Goal: Task Accomplishment & Management: Manage account settings

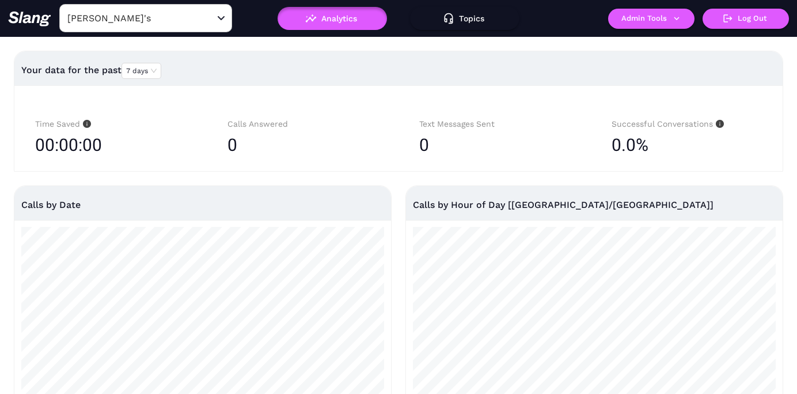
click at [150, 21] on input "[PERSON_NAME]'s" at bounding box center [127, 18] width 127 height 18
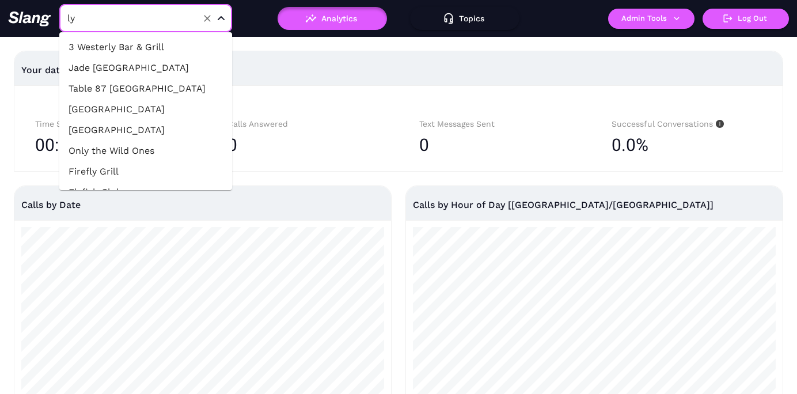
type input "lyr"
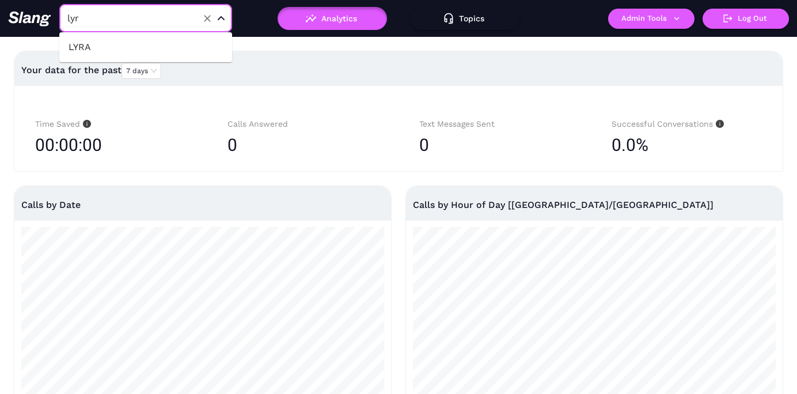
click at [129, 46] on li "LYRA" at bounding box center [145, 47] width 173 height 21
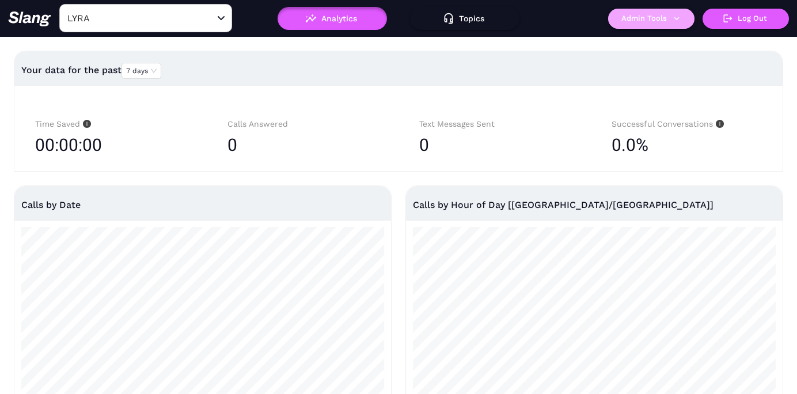
click at [649, 21] on button "Admin Tools" at bounding box center [651, 19] width 86 height 20
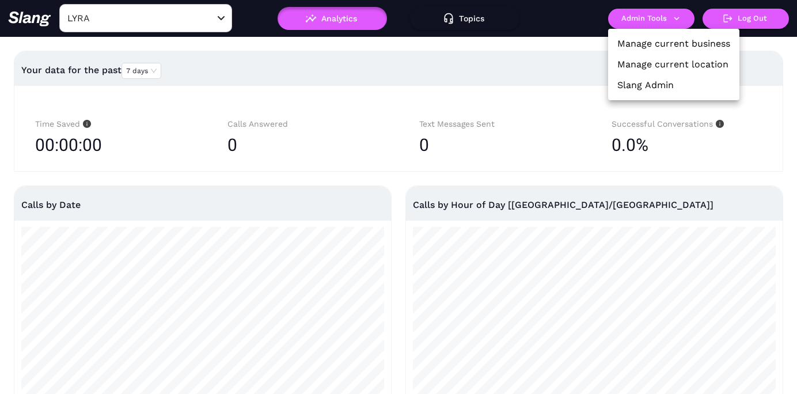
click at [652, 66] on link "Manage current location" at bounding box center [672, 65] width 111 height 14
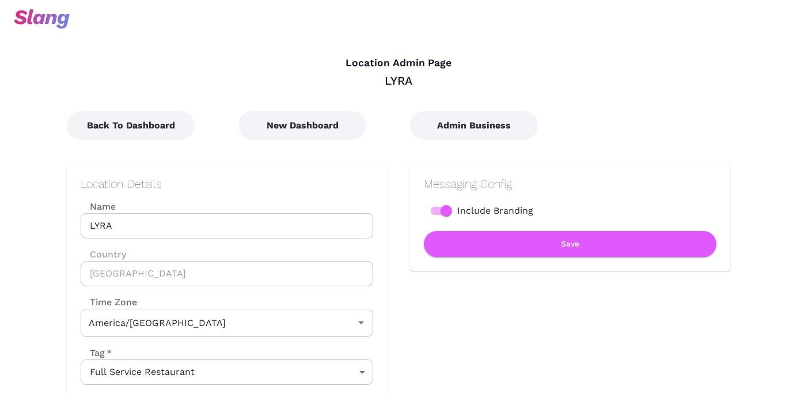
type input "Central Time"
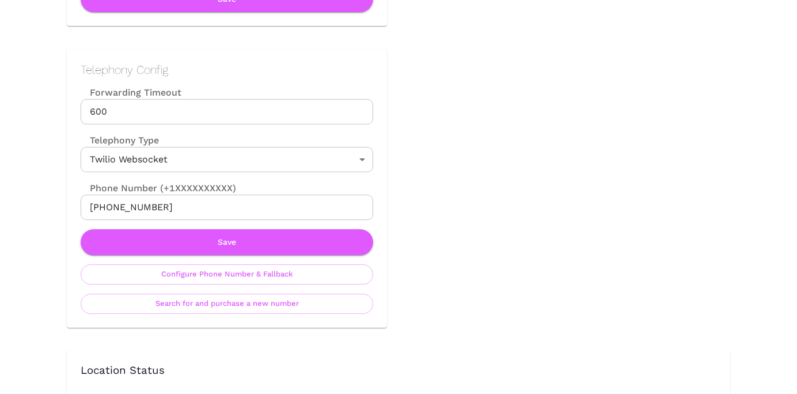
scroll to position [514, 0]
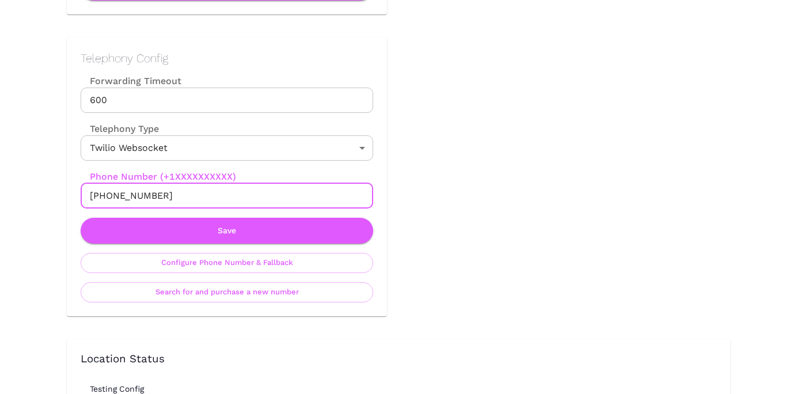
click at [200, 195] on input "[PHONE_NUMBER]" at bounding box center [227, 195] width 292 height 25
